Goal: Check status: Check status

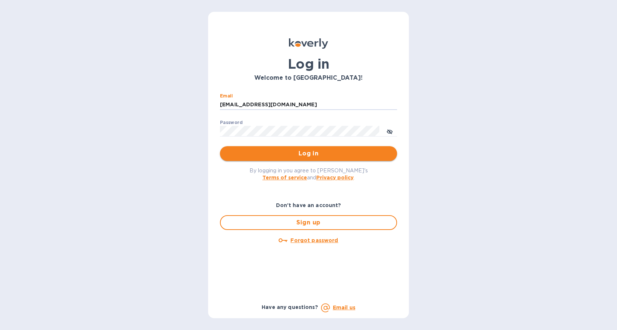
click at [322, 151] on span "Log in" at bounding box center [308, 153] width 165 height 9
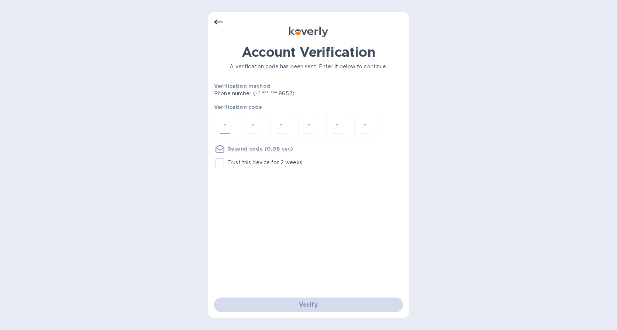
click at [225, 125] on input "number" at bounding box center [225, 127] width 10 height 14
type input "2"
type input "8"
type input "6"
type input "0"
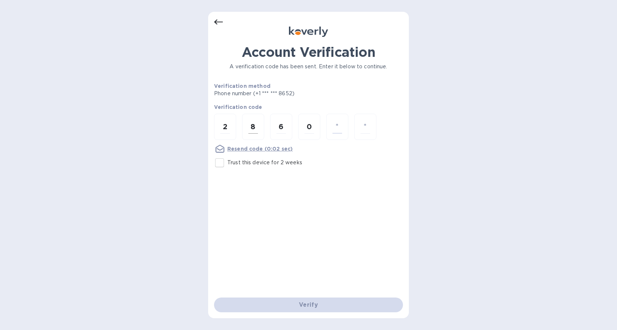
type input "4"
type input "7"
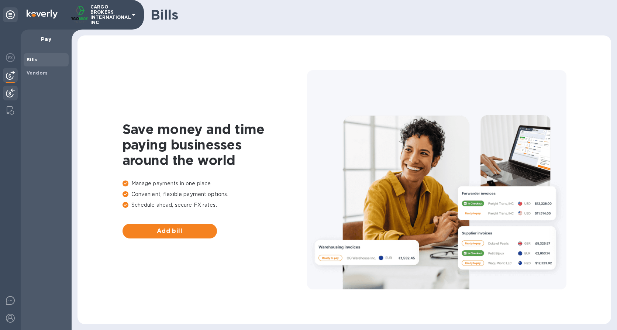
click at [12, 91] on img at bounding box center [10, 93] width 9 height 9
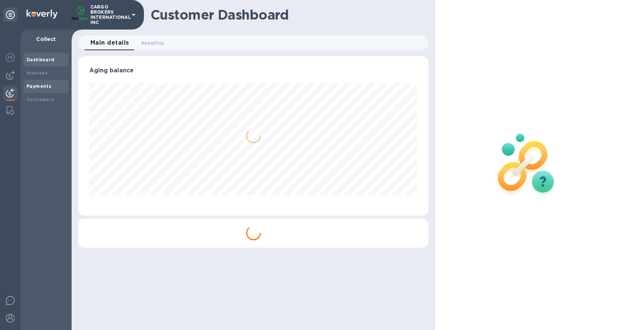
scroll to position [159, 350]
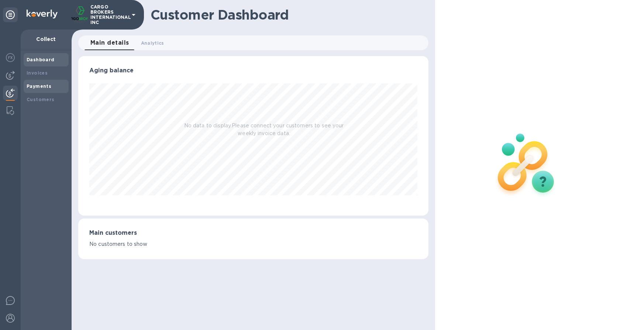
click at [32, 85] on b "Payments" at bounding box center [39, 86] width 25 height 6
